Goal: Information Seeking & Learning: Learn about a topic

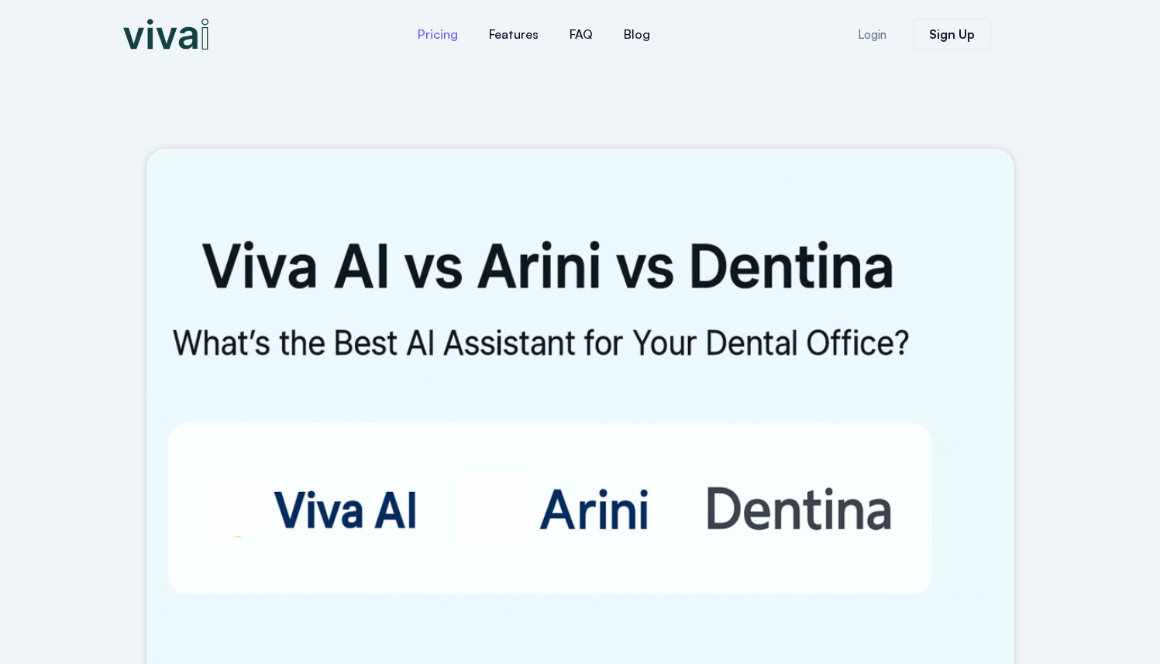
click at [445, 39] on link "Pricing" at bounding box center [437, 34] width 71 height 37
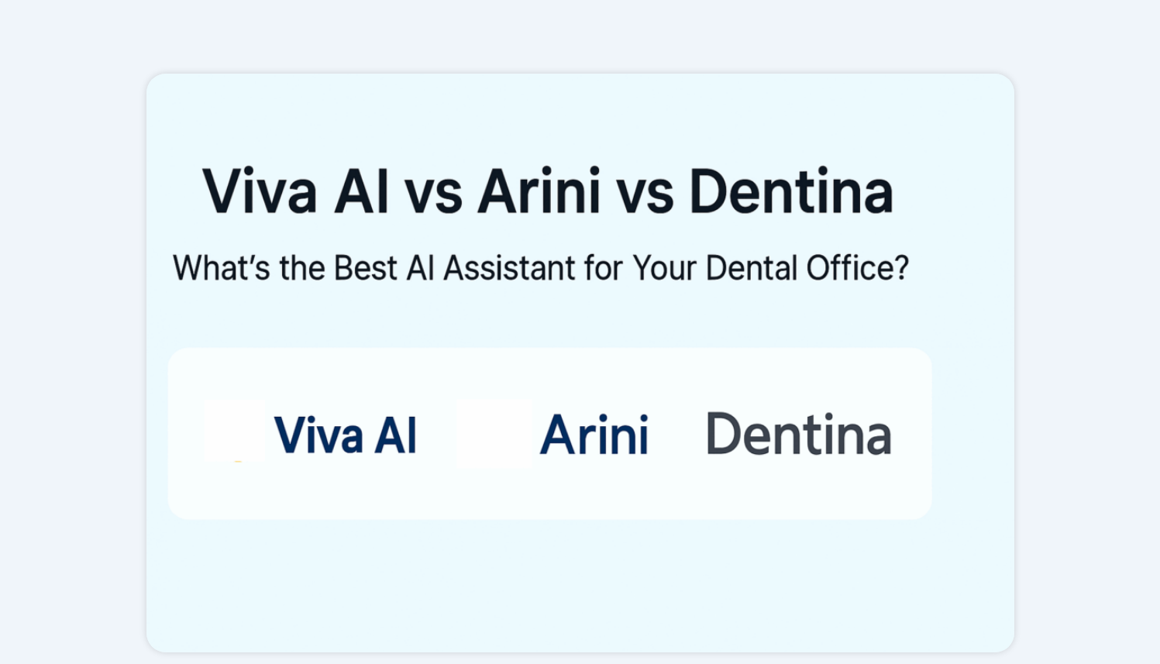
scroll to position [59, 0]
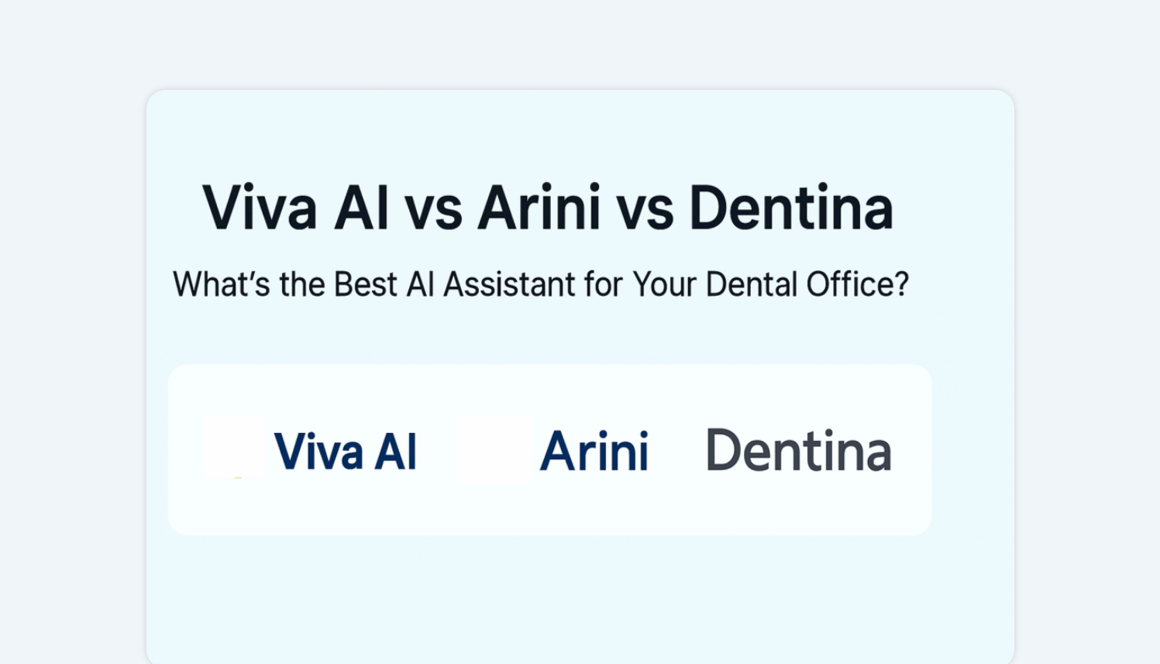
click at [603, 453] on img at bounding box center [581, 379] width 868 height 579
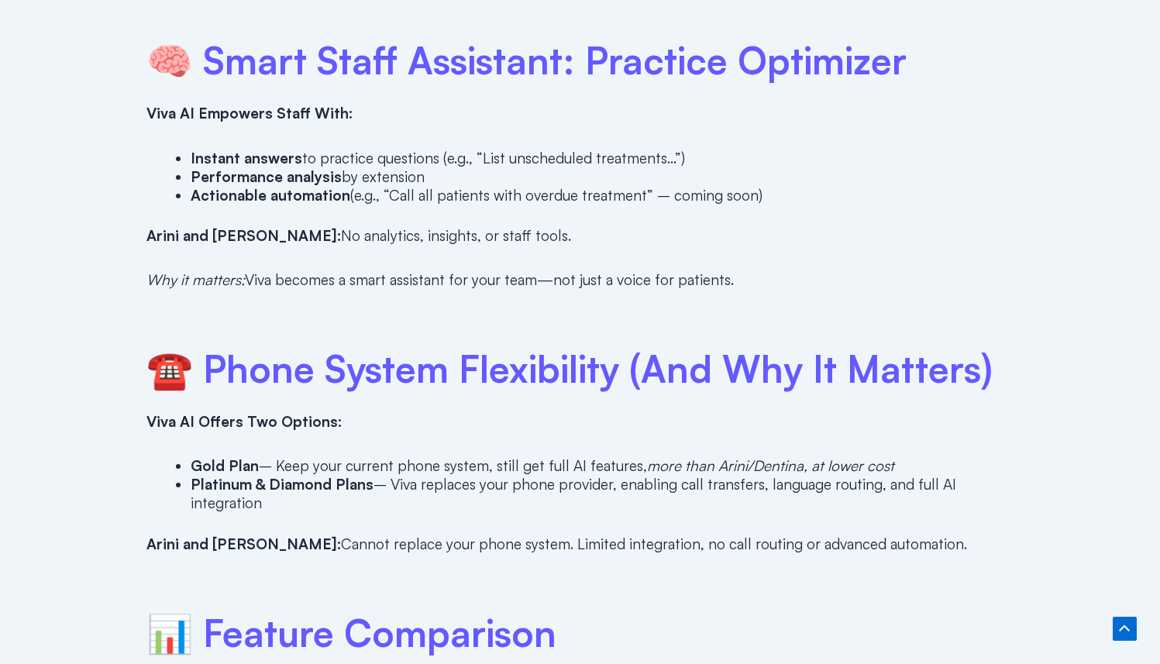
scroll to position [0, 0]
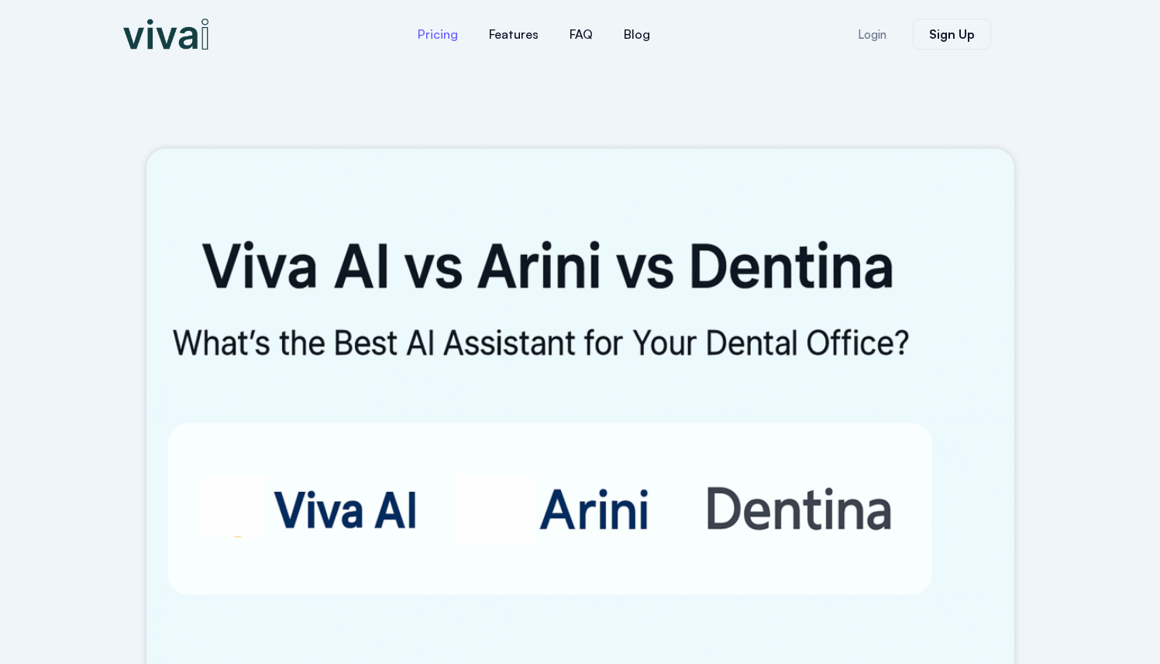
click at [428, 40] on link "Pricing" at bounding box center [437, 34] width 71 height 37
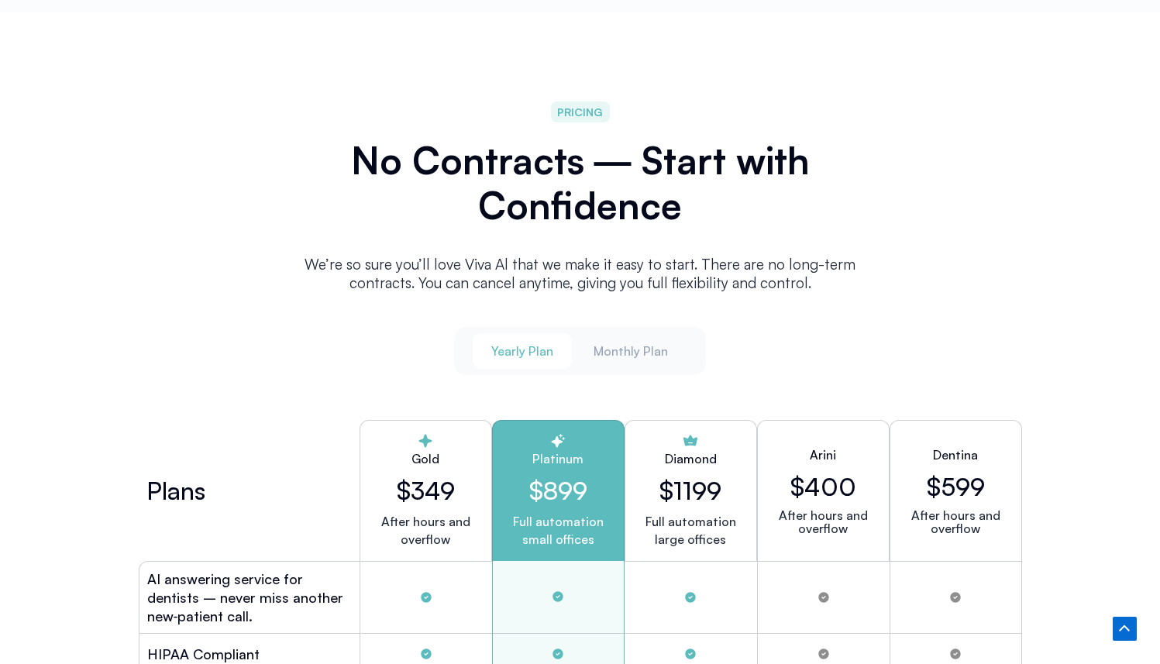
scroll to position [3895, 0]
